Goal: Information Seeking & Learning: Find specific fact

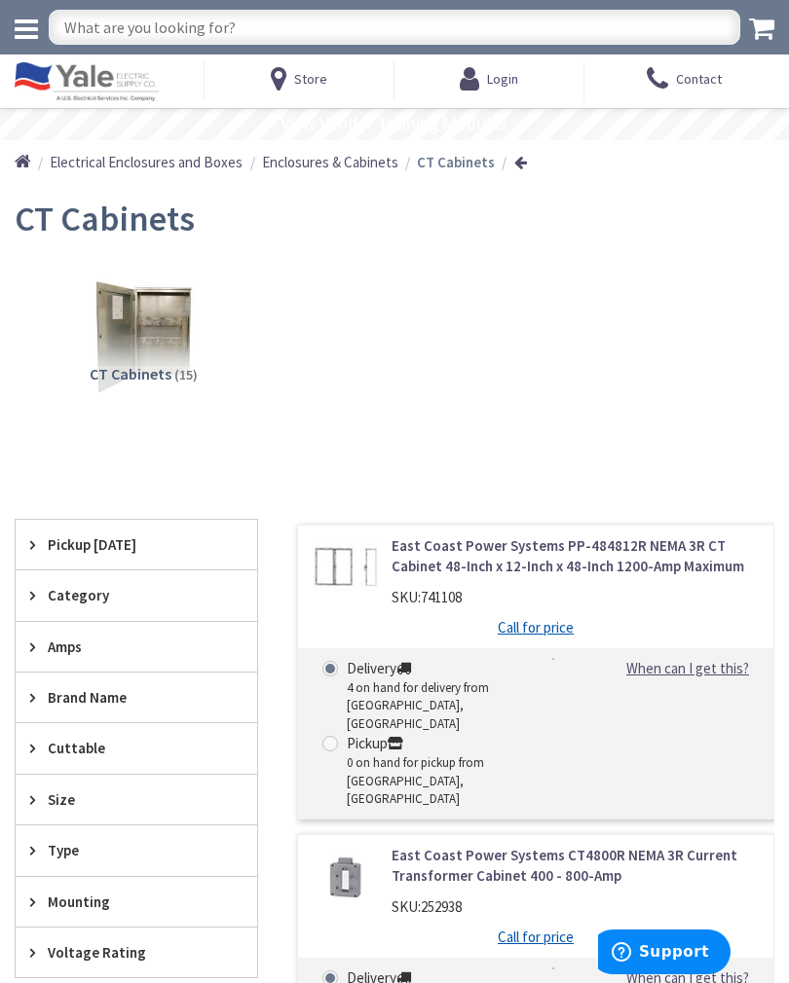
click at [302, 32] on input "text" at bounding box center [394, 27] width 691 height 35
type input "Images of nema1 CT4-800"
click at [517, 350] on div "CT Cabinets (15)" at bounding box center [394, 351] width 759 height 187
click at [686, 947] on span "Support" at bounding box center [674, 953] width 70 height 18
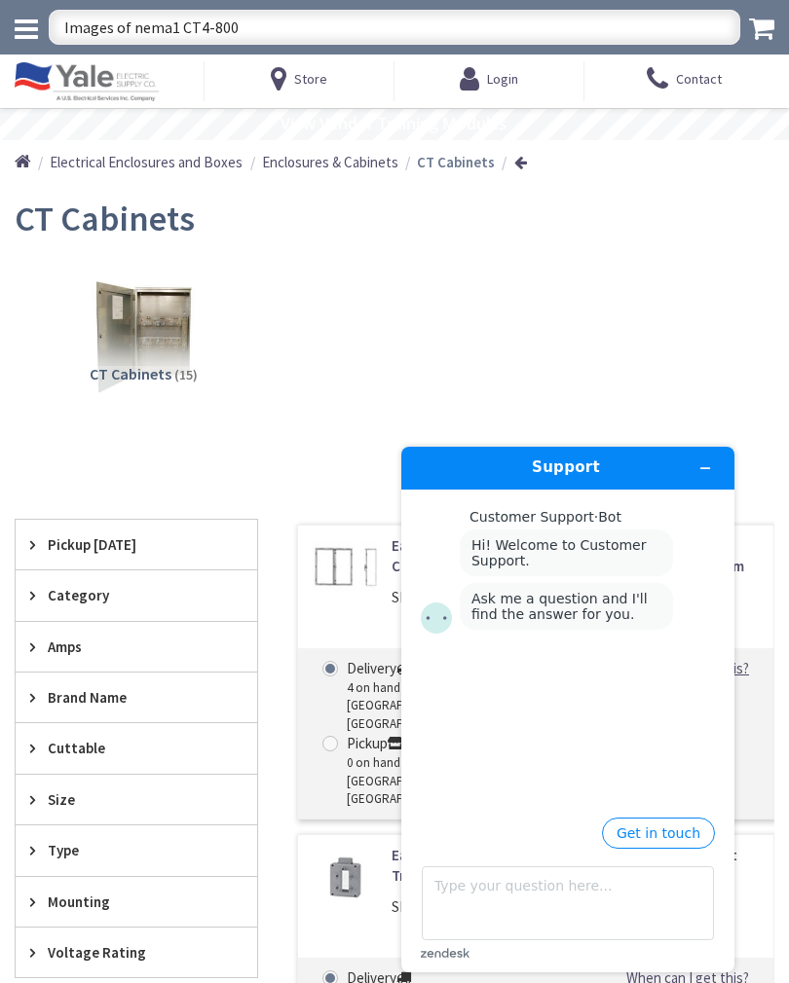
click at [662, 827] on button "Get in touch" at bounding box center [658, 833] width 113 height 31
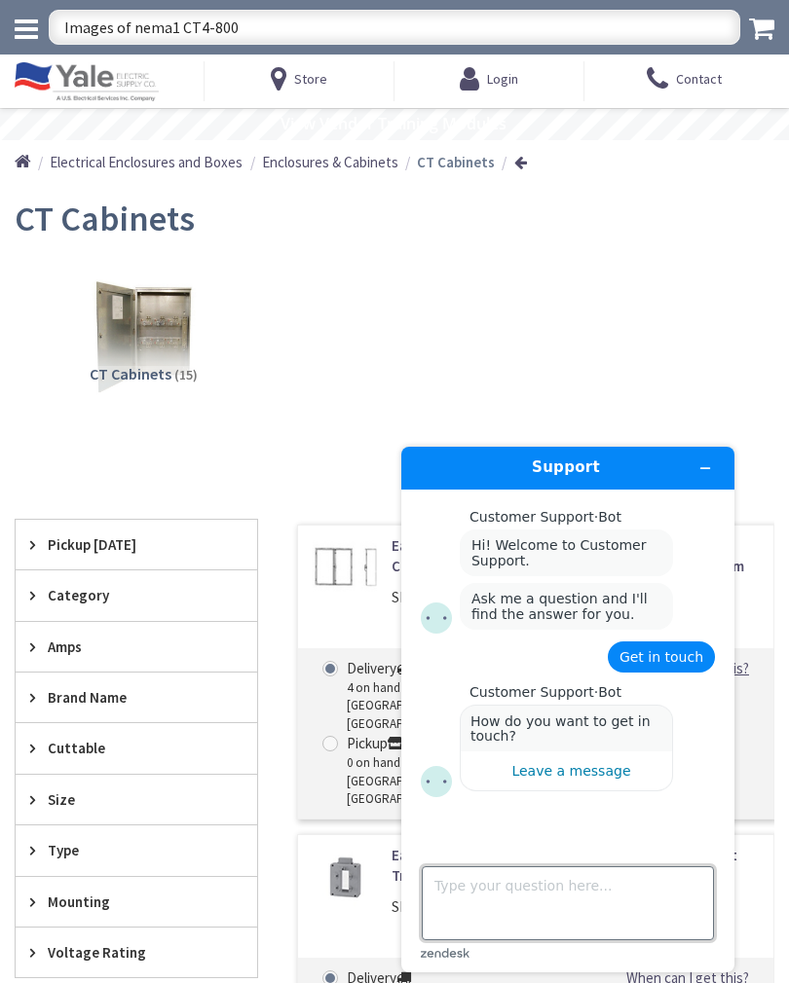
click at [594, 902] on textarea "Type your question here..." at bounding box center [568, 904] width 292 height 74
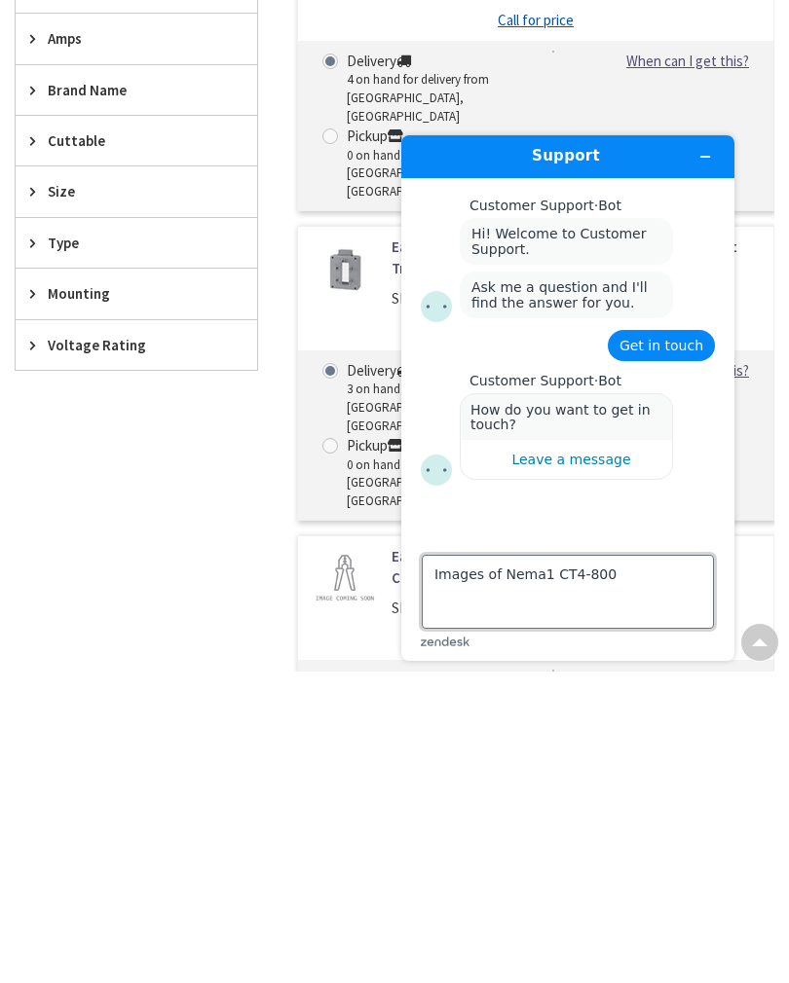
click at [670, 592] on textarea "Images of Nema1 CT4-800" at bounding box center [568, 592] width 292 height 74
click at [685, 598] on textarea "Images of Nema1 CT4-800" at bounding box center [568, 592] width 292 height 74
type textarea "Images of Nema1 CT4-800"
click at [688, 508] on main "Customer Support · Bot Hi! Welcome to Customer Support. Ask me a question and I…" at bounding box center [570, 355] width 318 height 354
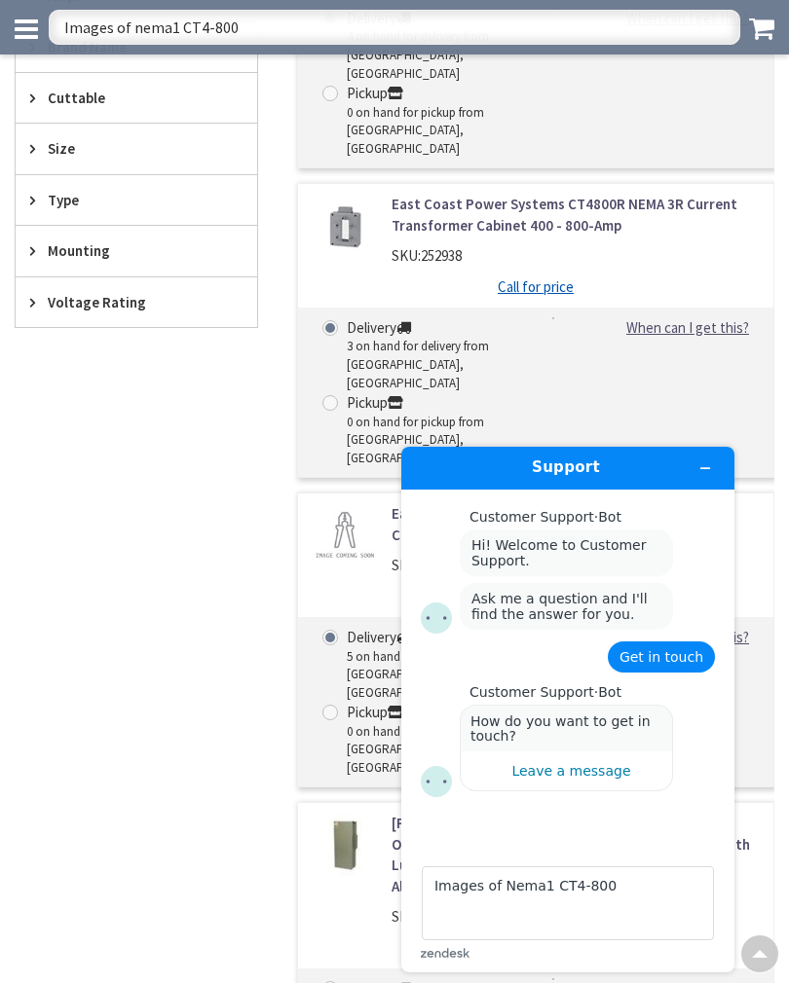
scroll to position [623, 0]
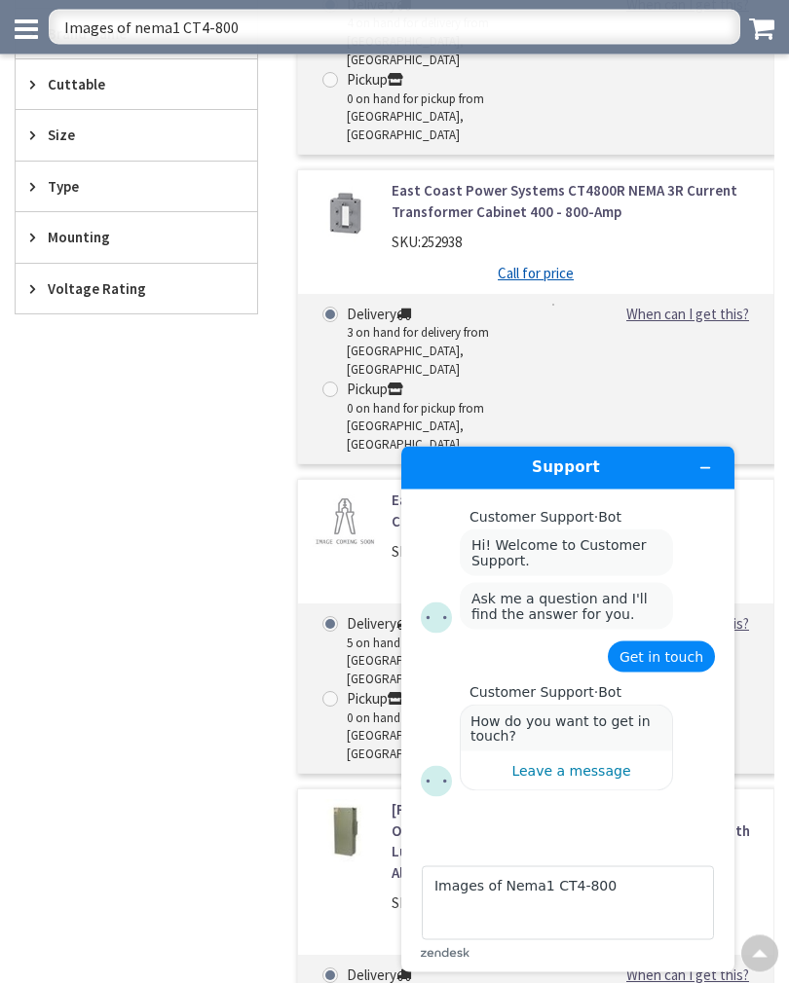
click at [672, 663] on span "Get in touch" at bounding box center [661, 656] width 84 height 16
click at [696, 909] on textarea "Images of Nema1 CT4-800" at bounding box center [568, 903] width 292 height 74
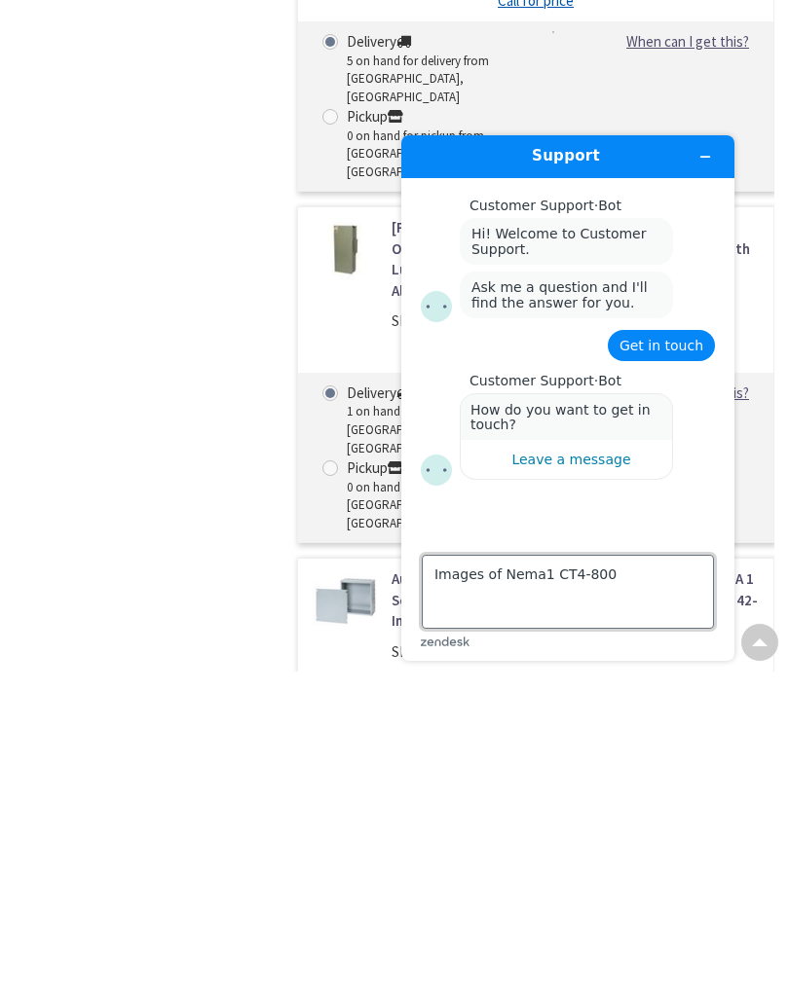
click at [676, 597] on textarea "Images of Nema1 CT4-800" at bounding box center [568, 592] width 292 height 74
click at [669, 600] on textarea "Images of Nema1 CT4-800" at bounding box center [568, 592] width 292 height 74
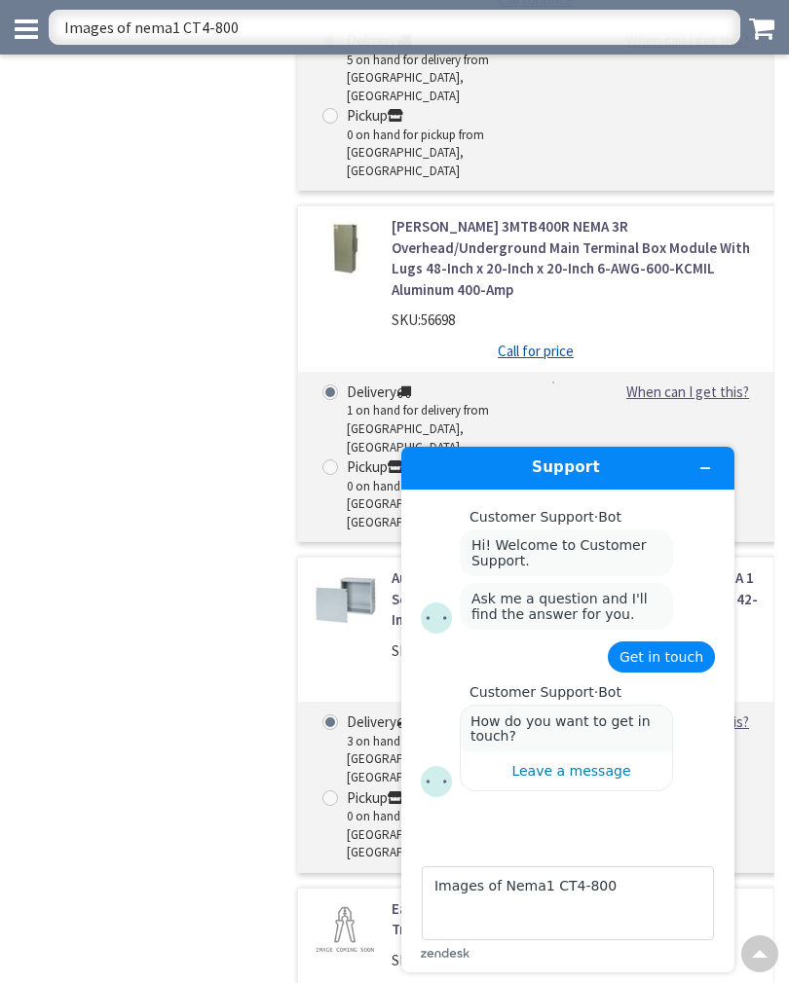
click at [206, 35] on input "Images of nema1 CT4-800" at bounding box center [394, 27] width 691 height 35
click at [266, 27] on input "Images of nema1 CT4-800" at bounding box center [394, 27] width 691 height 35
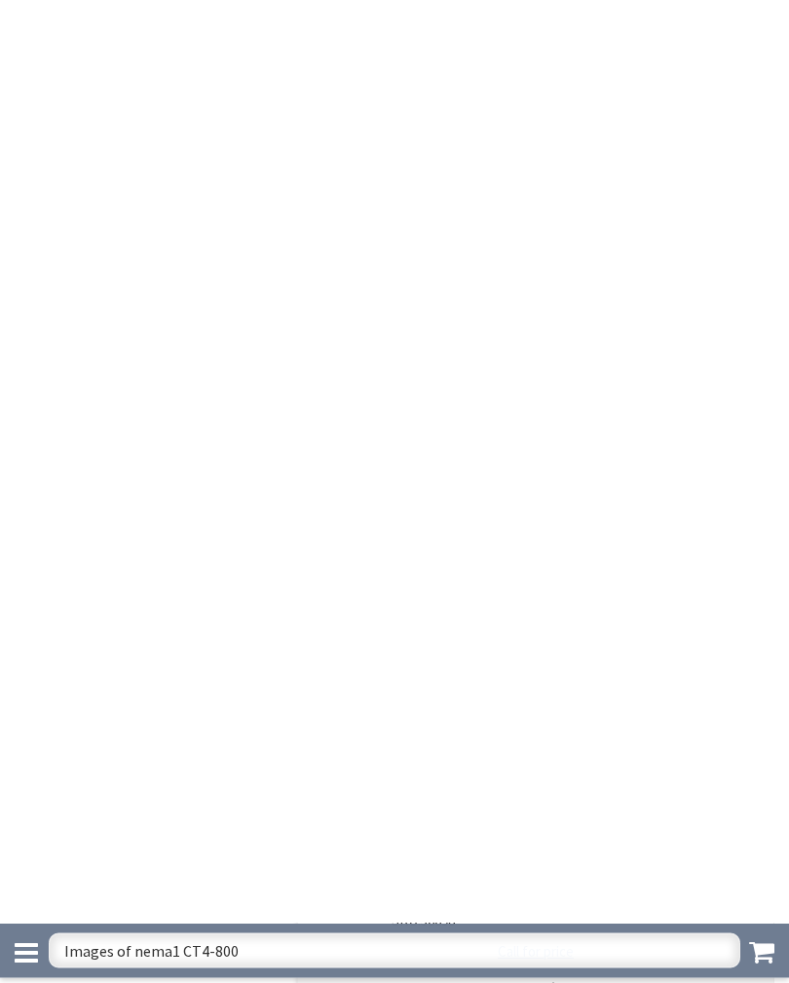
scroll to position [1537, 0]
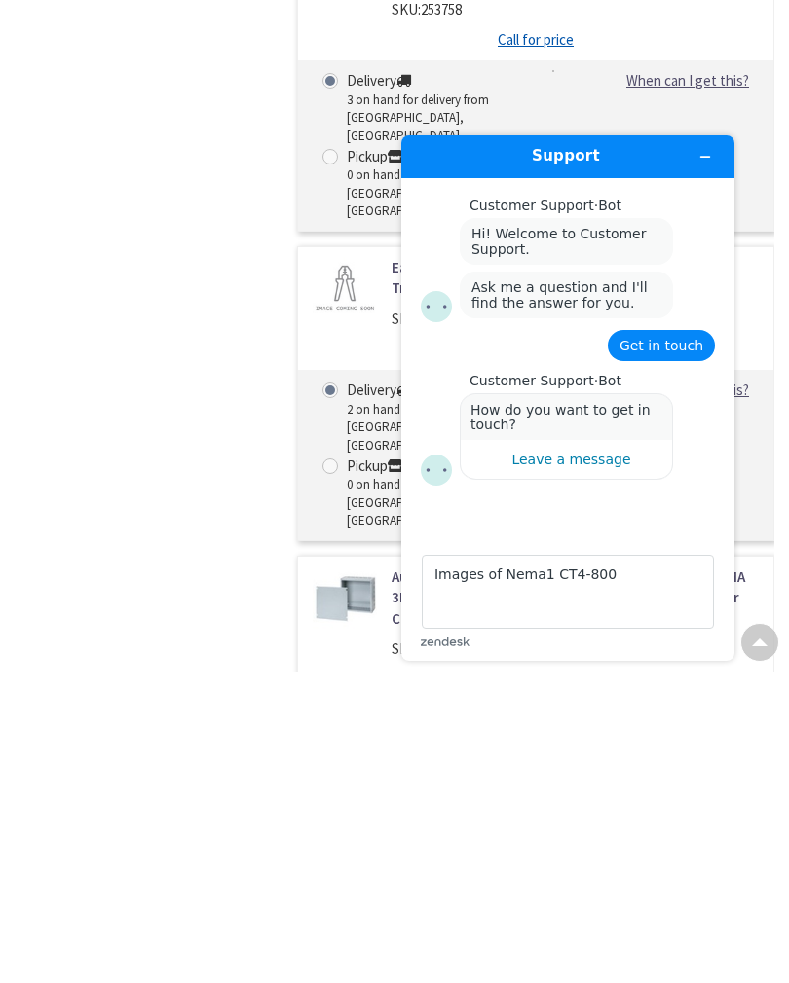
click at [761, 943] on span at bounding box center [760, 951] width 16 height 16
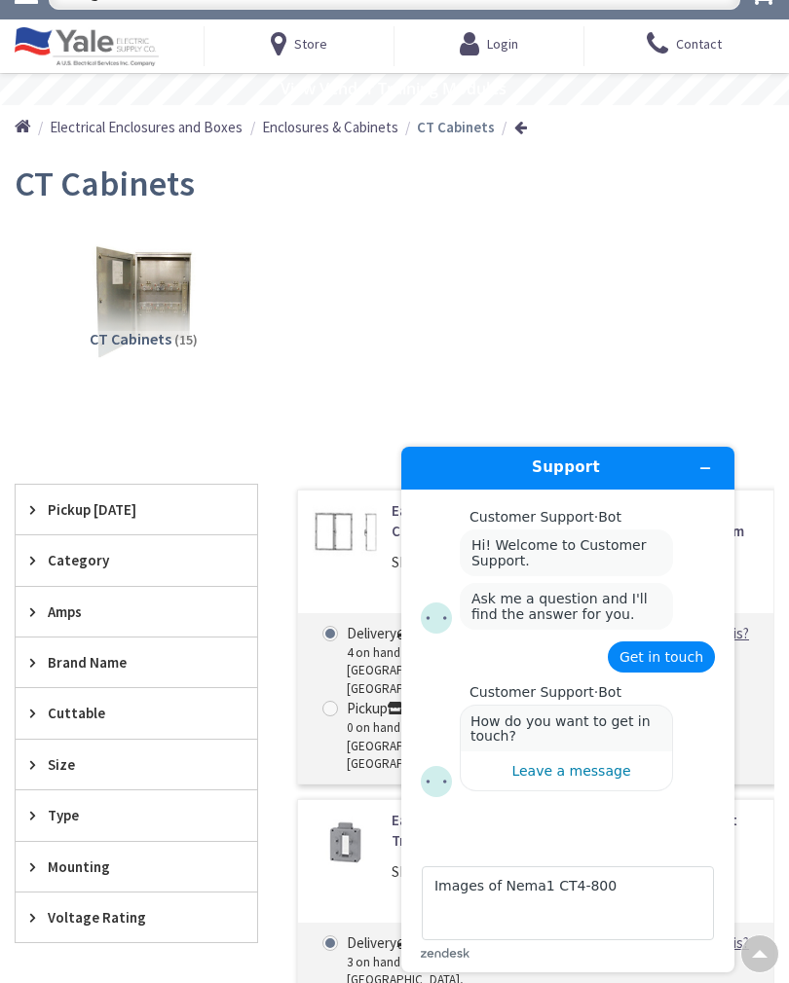
scroll to position [0, 0]
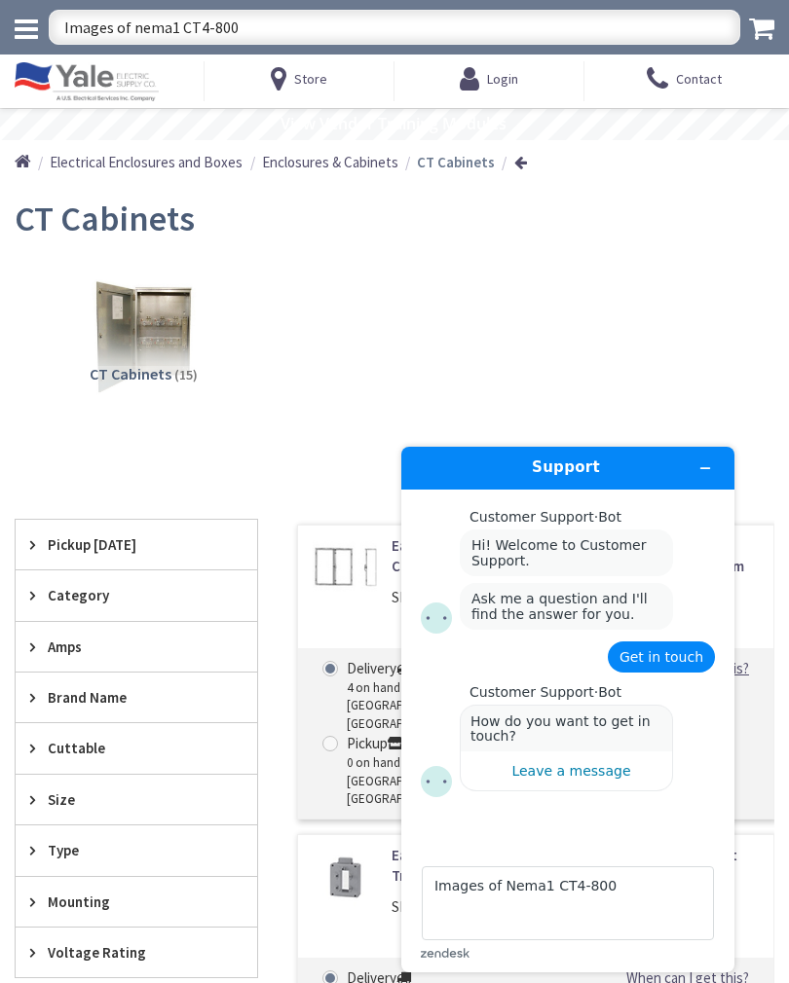
click at [501, 308] on div "CT Cabinets (15)" at bounding box center [394, 351] width 759 height 187
